Goal: Task Accomplishment & Management: Use online tool/utility

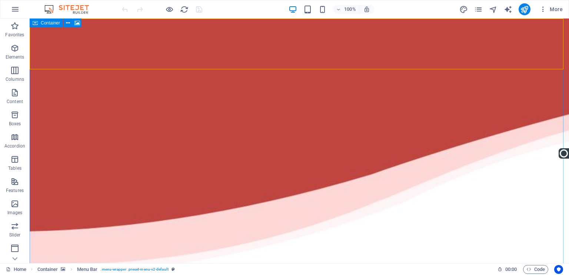
click at [33, 24] on icon at bounding box center [35, 23] width 5 height 9
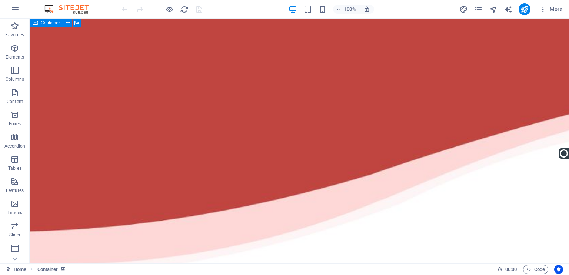
click at [34, 23] on icon at bounding box center [35, 23] width 5 height 9
select select "header"
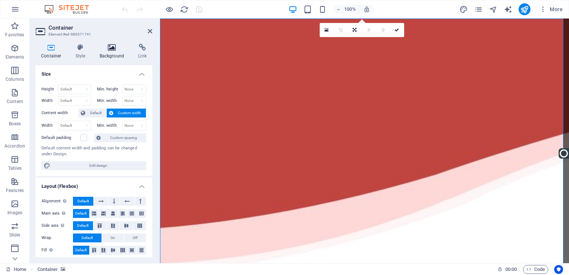
click at [110, 47] on icon at bounding box center [112, 47] width 36 height 7
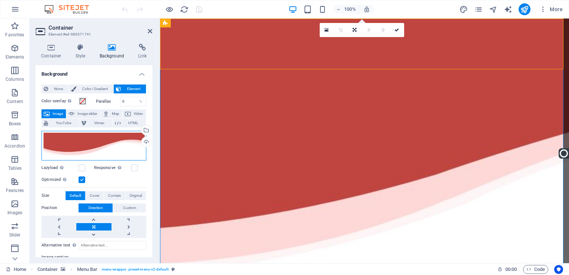
click at [77, 146] on div "Drag files here, click to choose files or select files from Files or our free s…" at bounding box center [93, 146] width 105 height 30
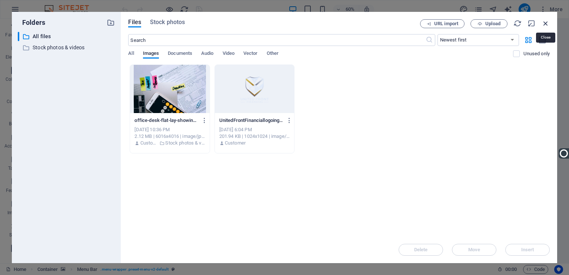
click at [547, 21] on icon "button" at bounding box center [546, 23] width 8 height 8
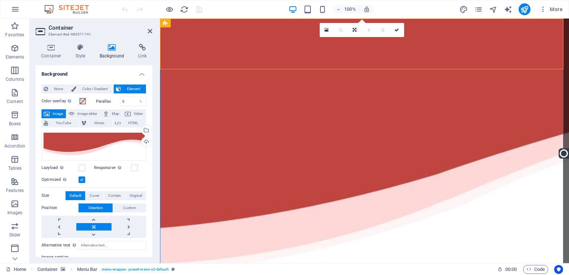
click at [103, 56] on h4 "Background" at bounding box center [113, 52] width 39 height 16
click at [97, 90] on span "Color / Gradient" at bounding box center [95, 88] width 33 height 9
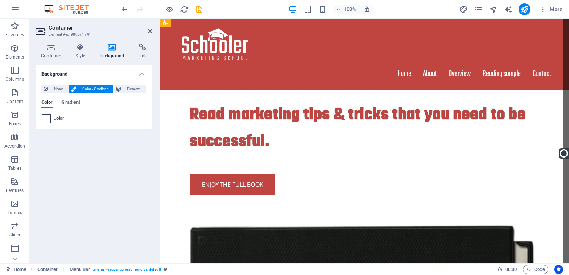
click at [46, 120] on span at bounding box center [46, 118] width 8 height 8
click at [47, 116] on span at bounding box center [46, 118] width 8 height 8
click at [126, 91] on span "Element" at bounding box center [133, 88] width 20 height 9
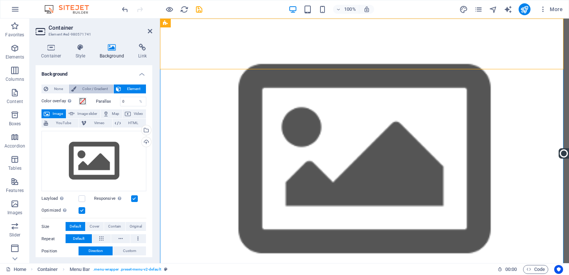
click at [101, 87] on span "Color / Gradient" at bounding box center [95, 88] width 33 height 9
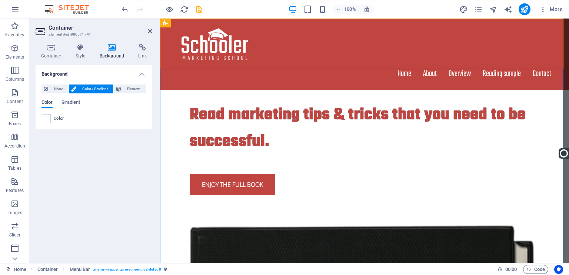
click at [46, 105] on span "Color" at bounding box center [46, 103] width 11 height 10
click at [55, 119] on span "Color" at bounding box center [59, 119] width 10 height 6
click at [43, 120] on span at bounding box center [46, 118] width 8 height 8
click at [76, 54] on h4 "Style" at bounding box center [82, 52] width 24 height 16
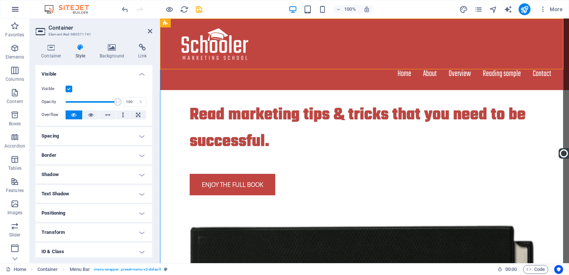
click at [13, 5] on icon "button" at bounding box center [15, 9] width 9 height 9
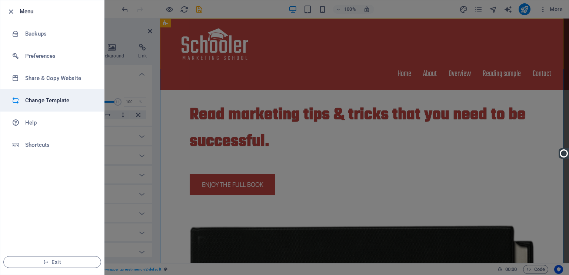
click at [48, 103] on h6 "Change Template" at bounding box center [59, 100] width 69 height 9
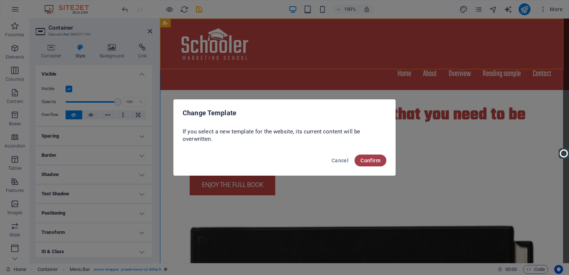
click at [368, 161] on span "Confirm" at bounding box center [370, 160] width 20 height 6
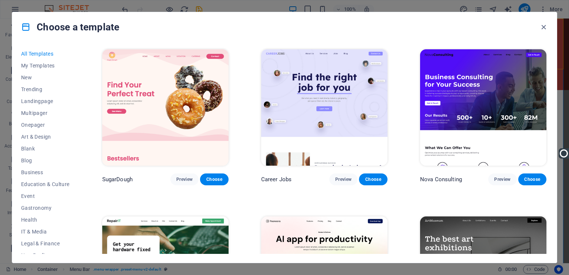
drag, startPoint x: 165, startPoint y: 194, endPoint x: 460, endPoint y: 27, distance: 339.2
click at [460, 27] on div "Choose a template" at bounding box center [284, 27] width 545 height 30
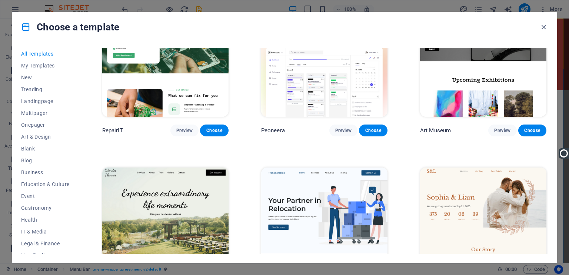
scroll to position [222, 0]
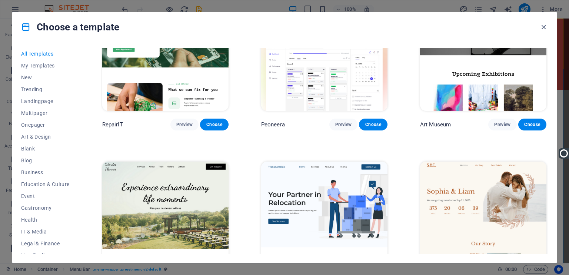
drag, startPoint x: 266, startPoint y: 162, endPoint x: 245, endPoint y: 226, distance: 68.1
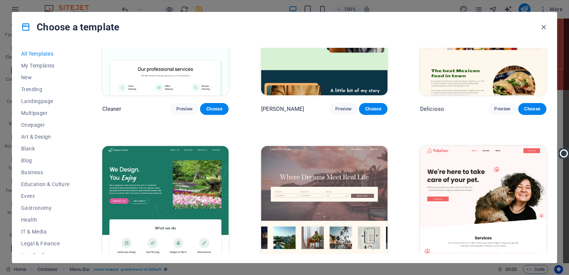
scroll to position [1296, 0]
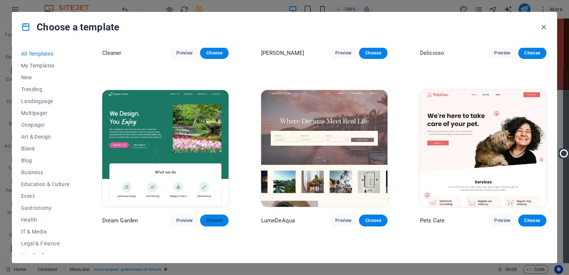
click at [208, 218] on button "Choose" at bounding box center [214, 220] width 28 height 12
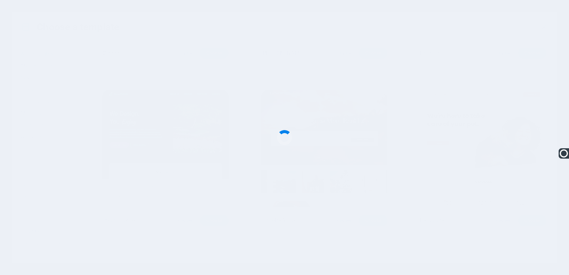
drag, startPoint x: 208, startPoint y: 218, endPoint x: 539, endPoint y: 244, distance: 332.6
click at [539, 244] on div at bounding box center [284, 137] width 569 height 275
drag, startPoint x: 539, startPoint y: 244, endPoint x: 521, endPoint y: 256, distance: 21.8
click at [521, 256] on div at bounding box center [284, 137] width 569 height 275
click at [521, 257] on div at bounding box center [284, 137] width 569 height 275
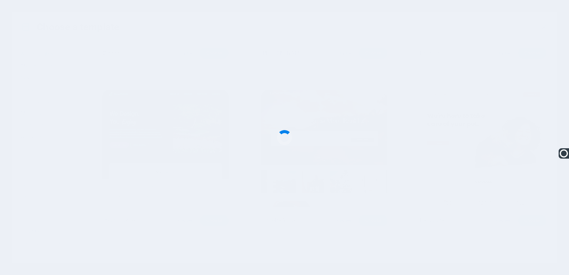
drag, startPoint x: 521, startPoint y: 257, endPoint x: 560, endPoint y: 8, distance: 251.9
click at [560, 8] on div at bounding box center [284, 137] width 569 height 275
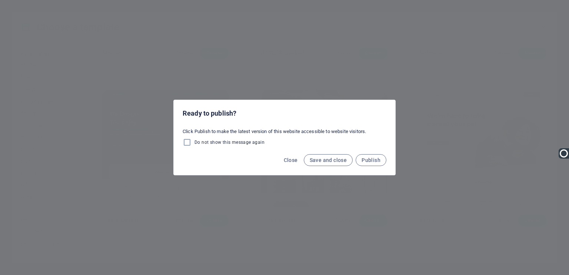
click at [188, 134] on div "Click Publish to make the latest version of this website accessible to website …" at bounding box center [285, 137] width 222 height 24
click at [189, 139] on input "Do not show this message again" at bounding box center [189, 142] width 12 height 9
checkbox input "true"
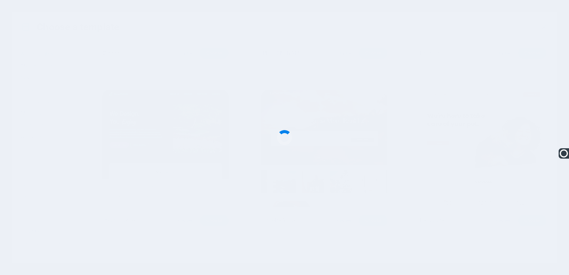
click at [277, 146] on div at bounding box center [284, 137] width 569 height 275
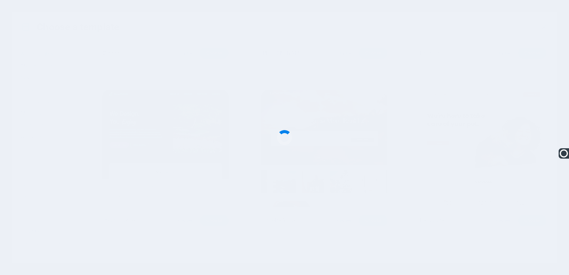
click at [277, 146] on div at bounding box center [284, 137] width 569 height 275
click at [283, 137] on div at bounding box center [284, 137] width 20 height 20
click at [283, 137] on div at bounding box center [284, 137] width 15 height 15
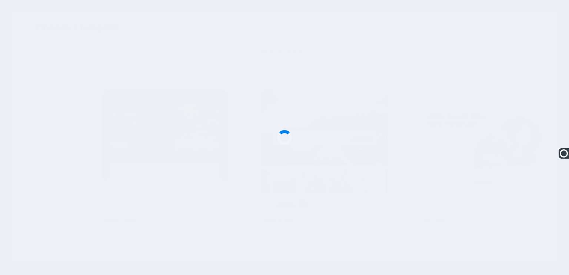
click at [283, 137] on div at bounding box center [284, 137] width 15 height 15
click at [286, 135] on div at bounding box center [284, 137] width 20 height 20
click at [286, 135] on div at bounding box center [285, 138] width 20 height 20
click at [286, 135] on div at bounding box center [284, 137] width 15 height 15
click at [286, 135] on div at bounding box center [284, 137] width 21 height 21
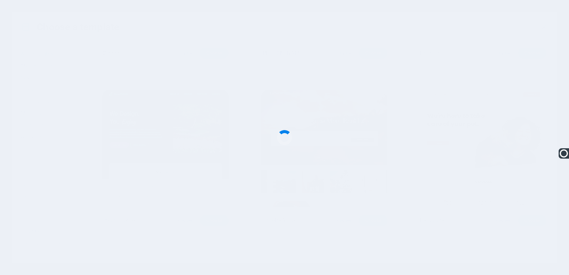
click at [286, 135] on div at bounding box center [284, 137] width 15 height 15
drag, startPoint x: 460, startPoint y: 113, endPoint x: 357, endPoint y: 58, distance: 116.8
click at [357, 58] on div at bounding box center [284, 137] width 569 height 275
